Goal: Task Accomplishment & Management: Use online tool/utility

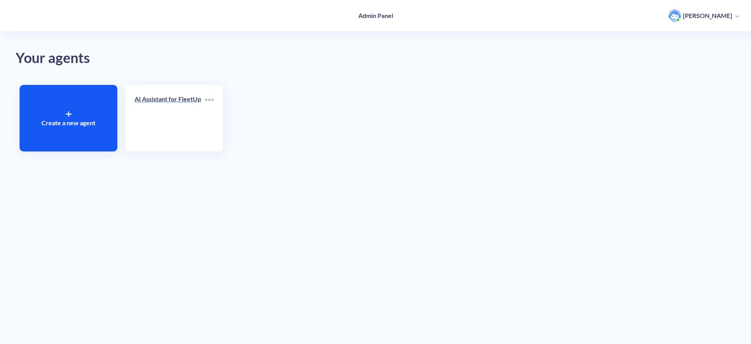
click at [176, 101] on p "AI Assistant for FleetUp" at bounding box center [170, 98] width 70 height 9
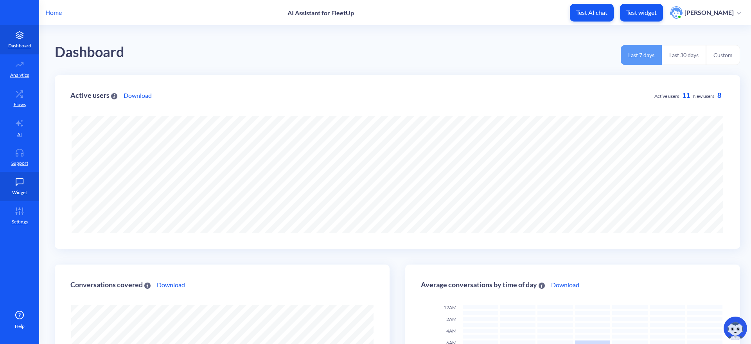
scroll to position [344, 751]
click at [29, 192] on link "Widget" at bounding box center [19, 186] width 39 height 29
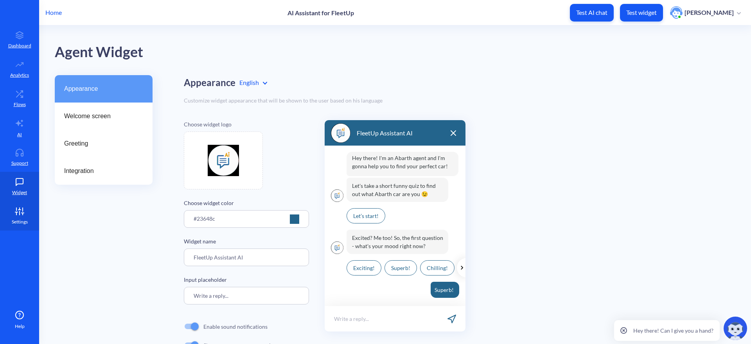
click at [15, 206] on link "Settings" at bounding box center [19, 215] width 39 height 29
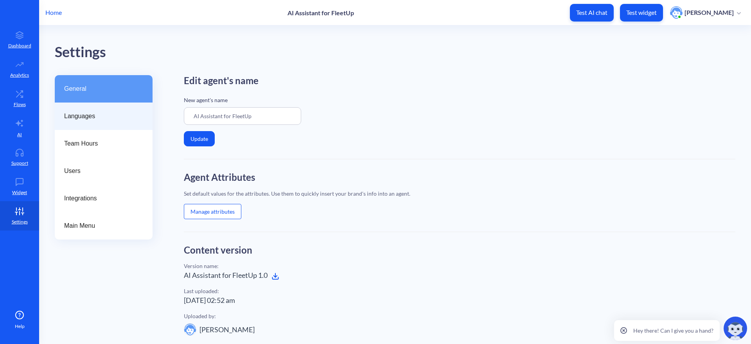
click at [88, 116] on span "Languages" at bounding box center [100, 115] width 73 height 9
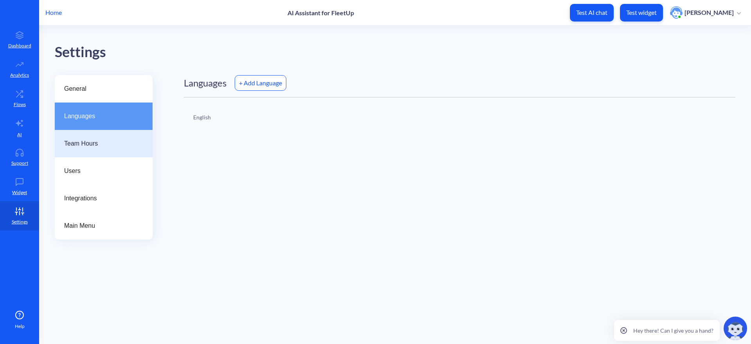
click at [105, 151] on div "Team Hours" at bounding box center [104, 143] width 98 height 27
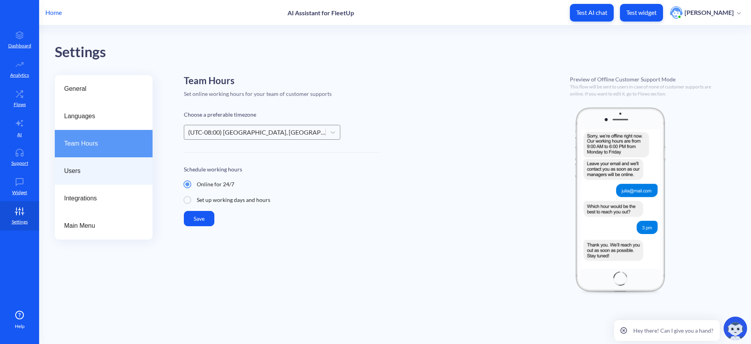
click at [109, 175] on span "Users" at bounding box center [100, 170] width 73 height 9
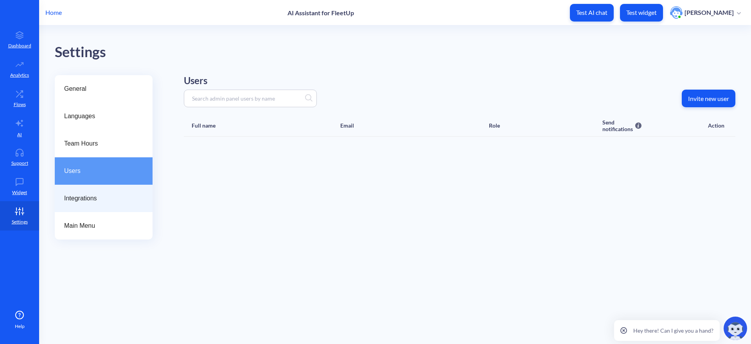
click at [121, 204] on div "Integrations" at bounding box center [104, 198] width 98 height 27
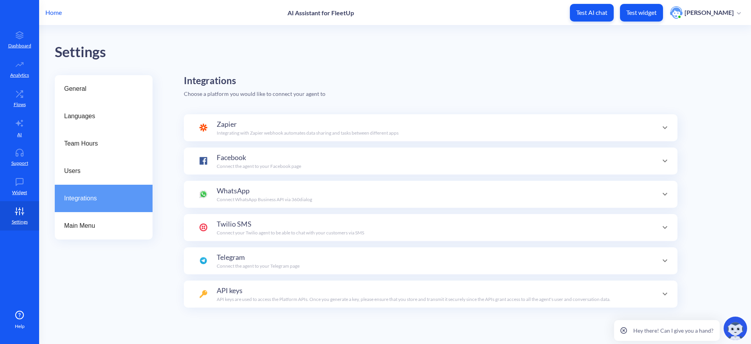
scroll to position [76, 0]
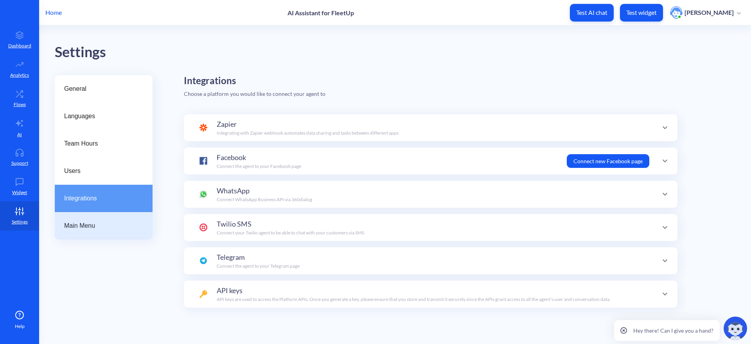
click at [123, 225] on span "Main Menu" at bounding box center [100, 225] width 73 height 9
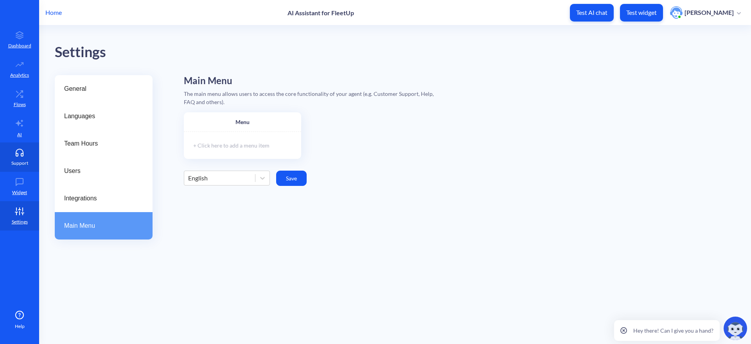
click at [7, 168] on link "Support" at bounding box center [19, 156] width 39 height 29
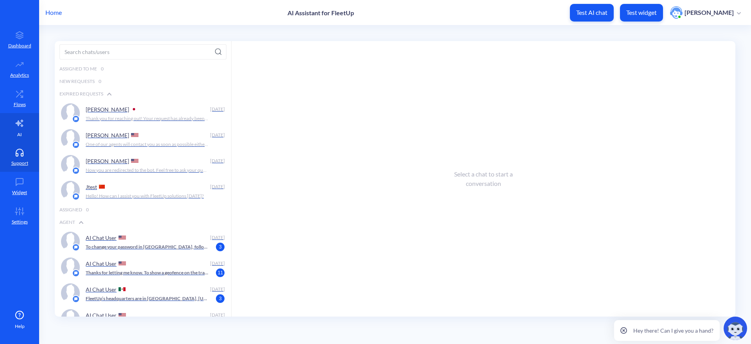
click at [20, 117] on link "AI" at bounding box center [19, 127] width 39 height 29
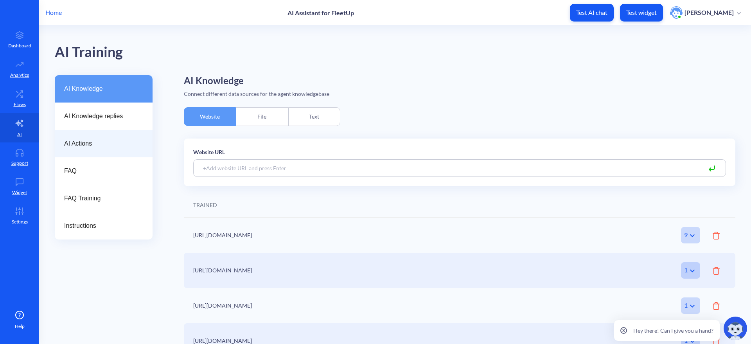
click at [93, 138] on div "AI Actions" at bounding box center [104, 143] width 98 height 27
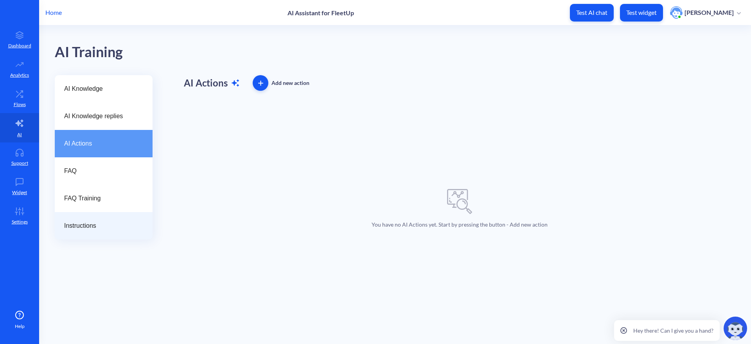
click at [116, 215] on div "Instructions" at bounding box center [104, 225] width 98 height 27
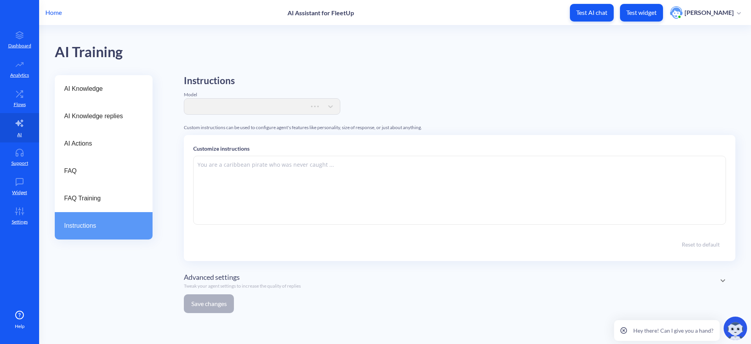
type textarea "Lor'ip do SI Ametcons Adipisc elits doeiusm temp inc utlabor et dol magnaaliqu …"
